Goal: Task Accomplishment & Management: Use online tool/utility

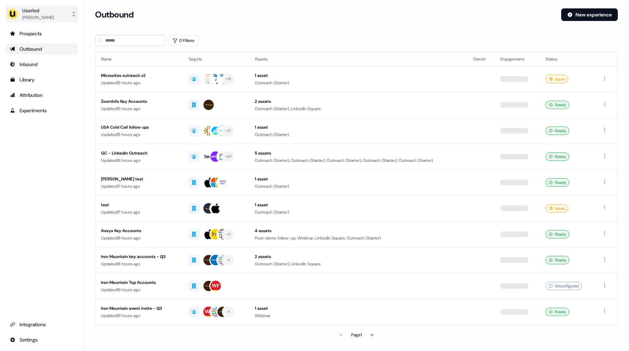
click at [63, 8] on button "Userled [PERSON_NAME]" at bounding box center [42, 14] width 72 height 17
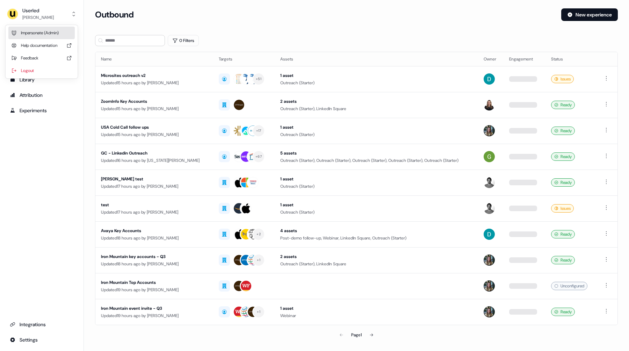
click at [55, 38] on div "Impersonate (Admin)" at bounding box center [41, 33] width 66 height 13
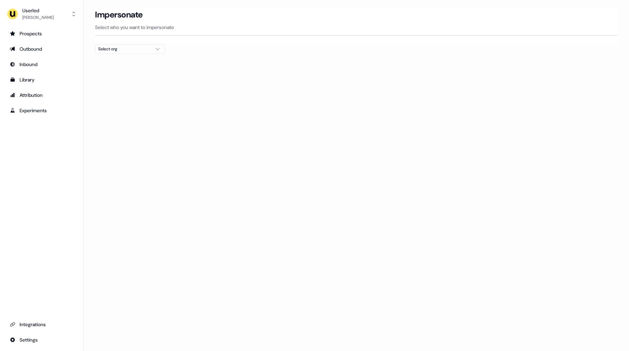
click at [123, 50] on div "Select org" at bounding box center [124, 48] width 52 height 7
type input "******"
click at [113, 75] on div "Elastic" at bounding box center [129, 73] width 69 height 11
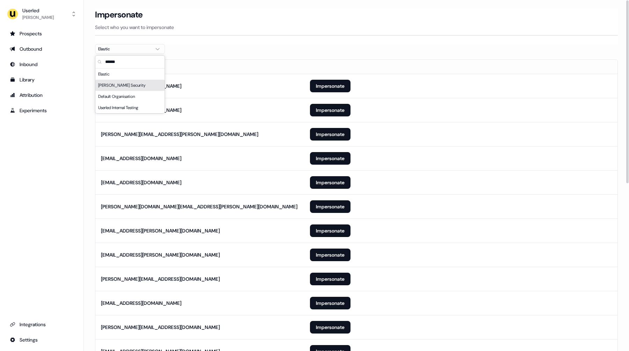
click at [282, 54] on div at bounding box center [356, 57] width 523 height 6
click at [328, 87] on button "Impersonate" at bounding box center [330, 86] width 41 height 13
